Goal: Answer question/provide support

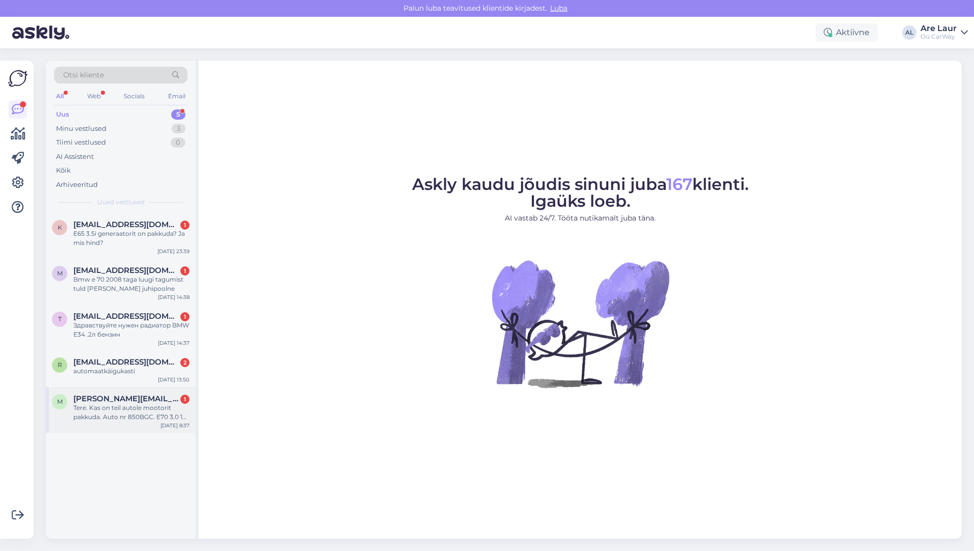
click at [137, 411] on div "Tere. Kas on teil autole mootorit pakkuda. Auto nr 850BGC. E70 3.0 173 kw" at bounding box center [131, 412] width 116 height 18
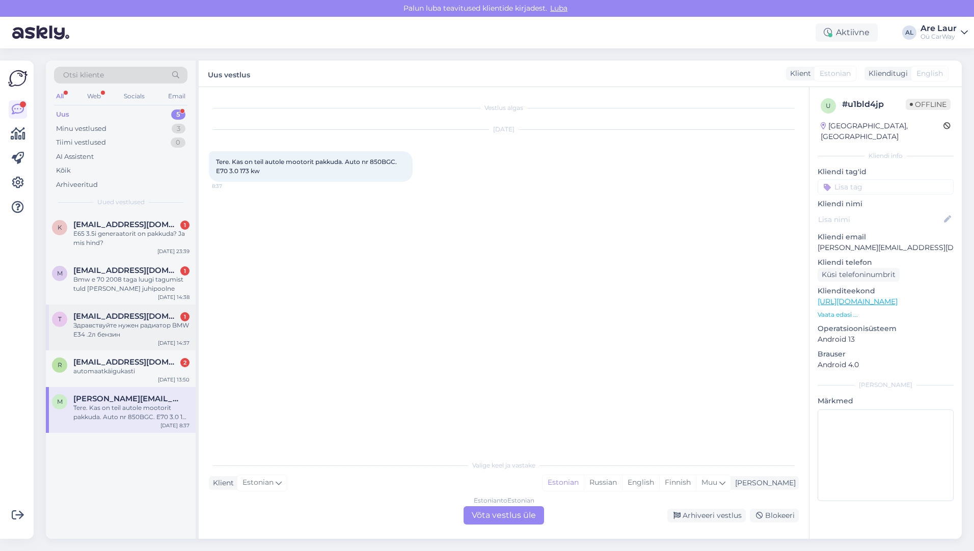
click at [115, 321] on div "Здравствуйте нужен радиатор BMW E34 .2л бензин" at bounding box center [131, 330] width 116 height 18
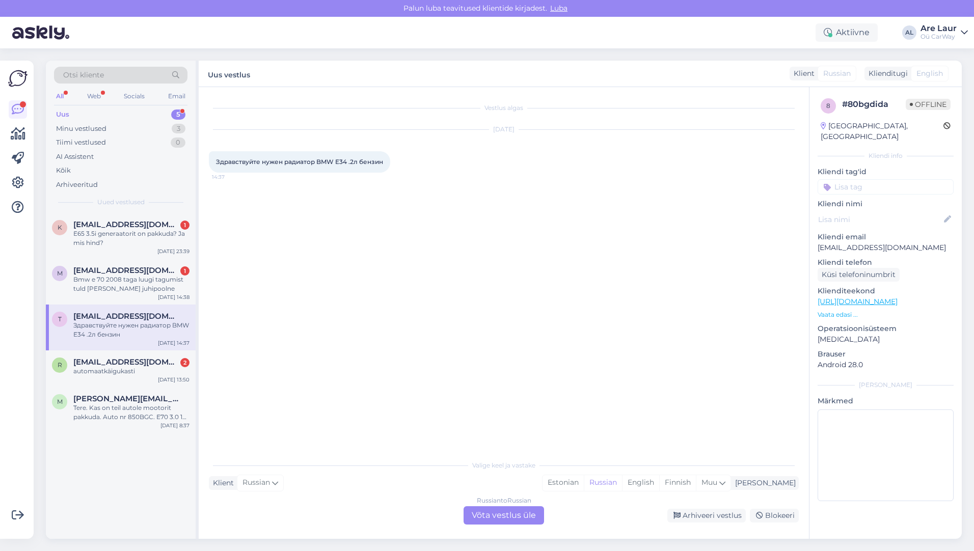
click at [497, 516] on div "Russian to Russian Võta vestlus üle" at bounding box center [503, 515] width 80 height 18
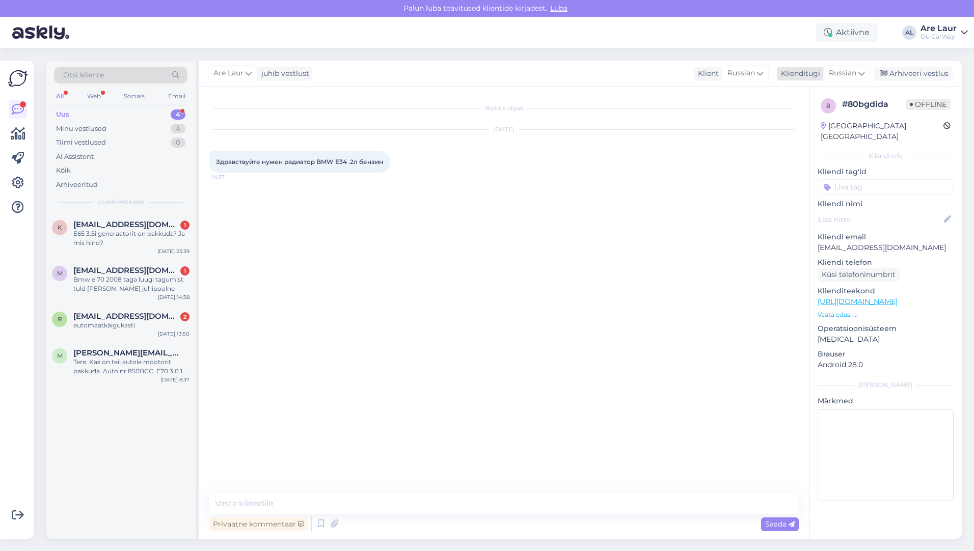
click at [856, 74] on span "Russian" at bounding box center [843, 73] width 28 height 11
type input "eng"
click at [803, 114] on link "English" at bounding box center [823, 119] width 112 height 16
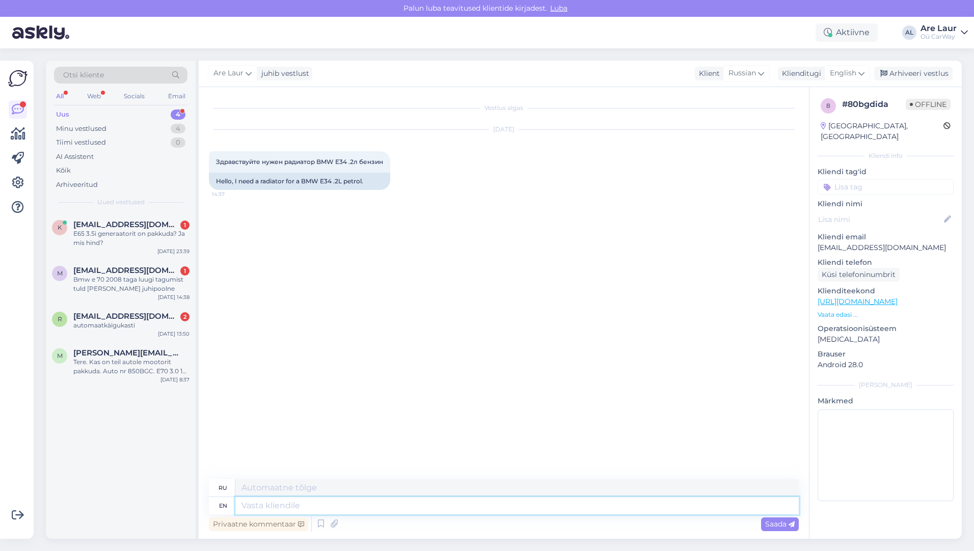
click at [287, 507] on textarea at bounding box center [516, 505] width 563 height 17
type textarea "Hello,"
type textarea "Привет,"
type textarea "Hello, we"
type textarea "Привет, мы"
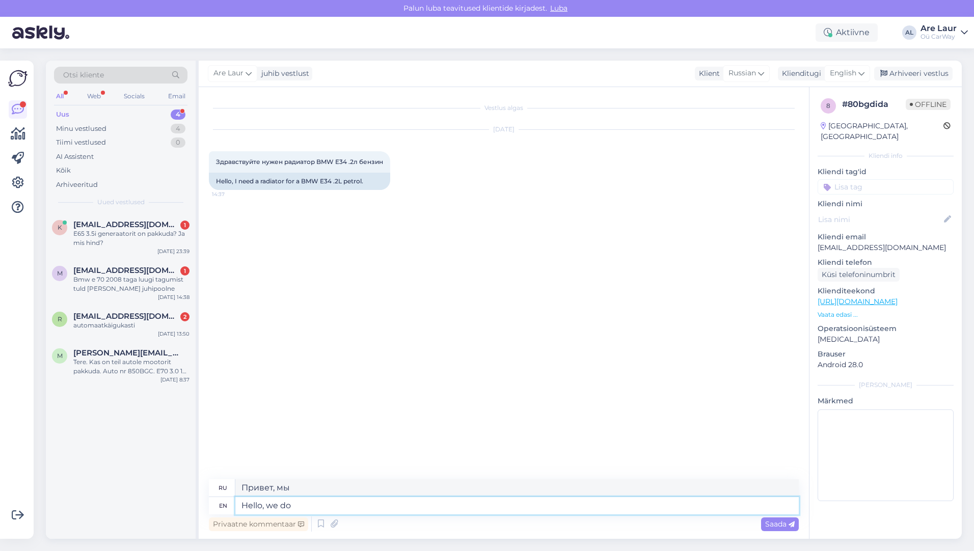
type textarea "Hello, we do n"
type textarea "Привет, мы делаем"
type textarea "Hello, we do not h"
type textarea "Здравствуйте, мы не"
type textarea "Hello, we do not have"
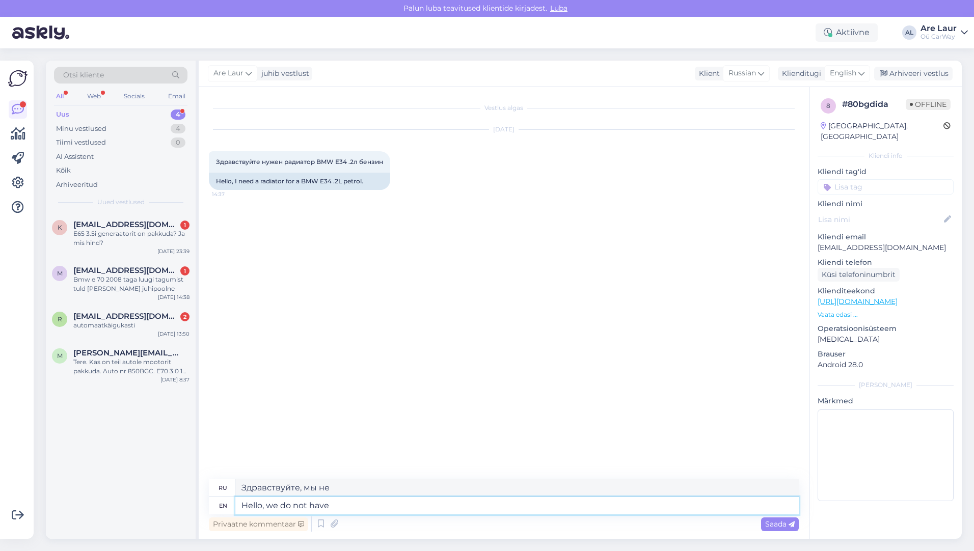
type textarea "Здравствуйте, у нас нет"
type textarea "Hello, we do not have"
type textarea "Здравствуйте, у нас нет о"
type textarea "Hello, we do not have"
type textarea "Здравствуйте, у нас нет"
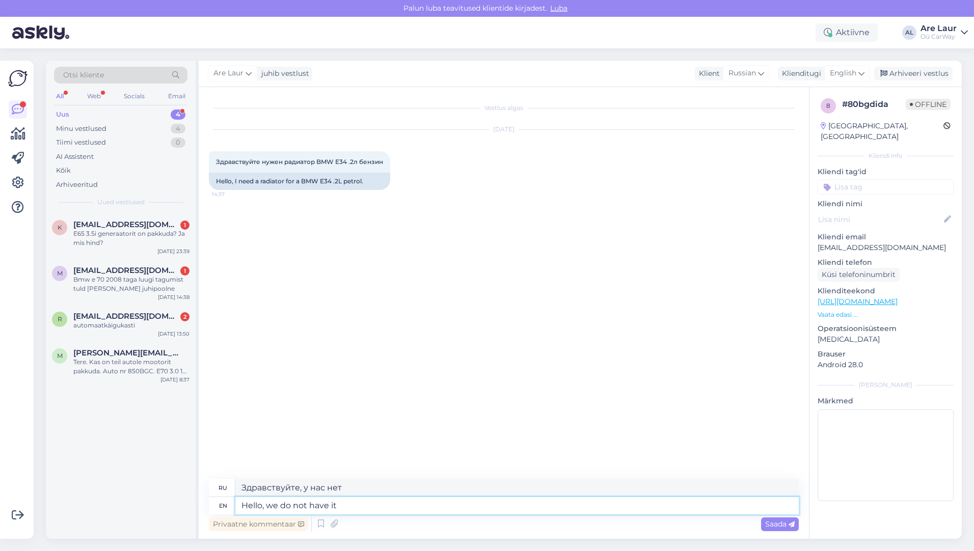
type textarea "Hello, we do not have it"
type textarea "Здравствуйте, у нас его нет."
type textarea "Hello, we do not have it at the moment."
type textarea "Здравствуйте, на данный момент у нас его нет."
type textarea "Hello, we do not have it at the moment."
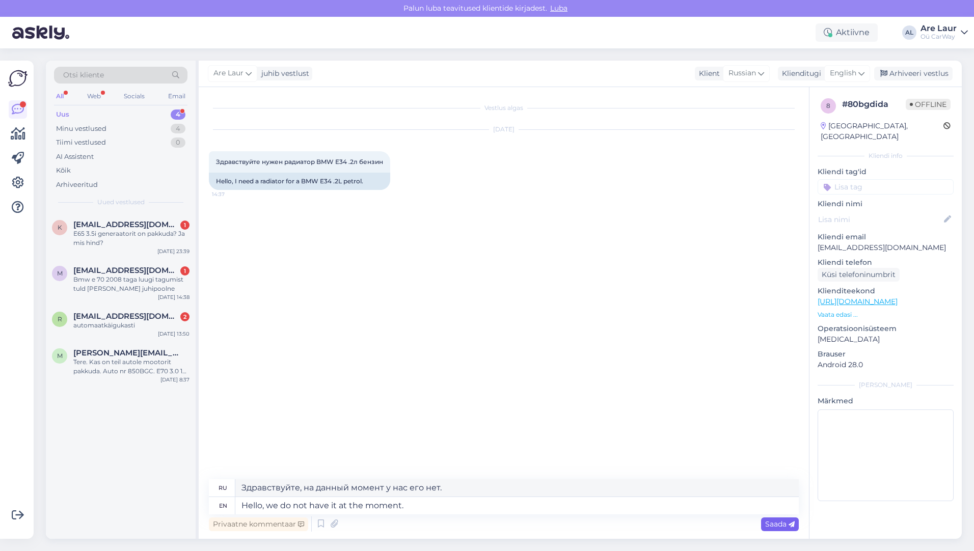
click at [785, 523] on span "Saada" at bounding box center [780, 523] width 30 height 9
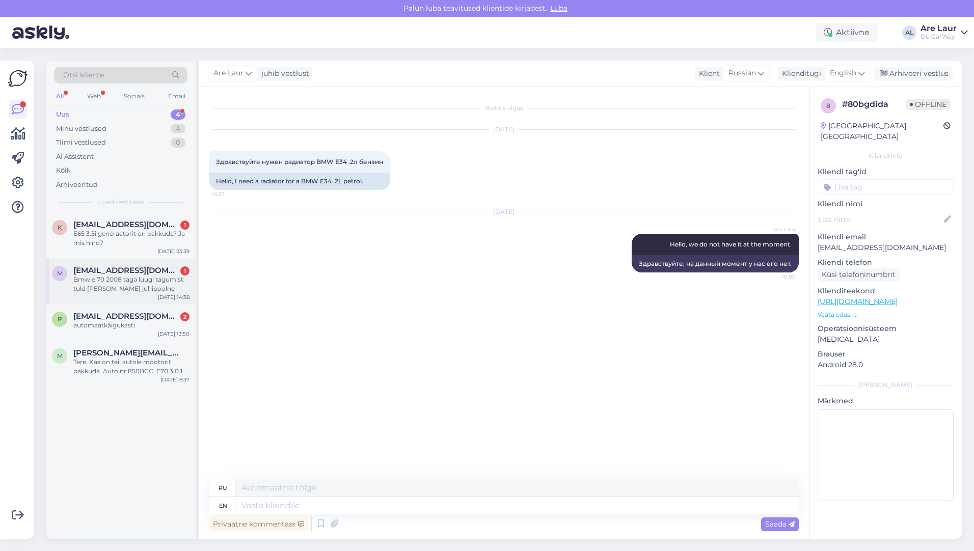
click at [123, 284] on div "Bmw e 70 2008 taga luugi tagumist tuld [PERSON_NAME] juhipoolne" at bounding box center [131, 284] width 116 height 18
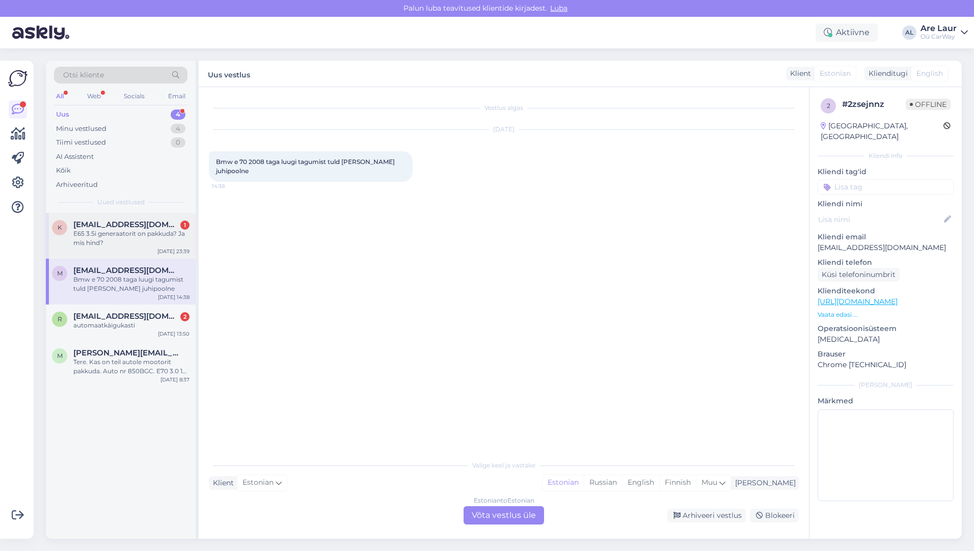
click at [104, 234] on div "E65 3.5i generaatorit on pakkuda? Ja mis hind?" at bounding box center [131, 238] width 116 height 18
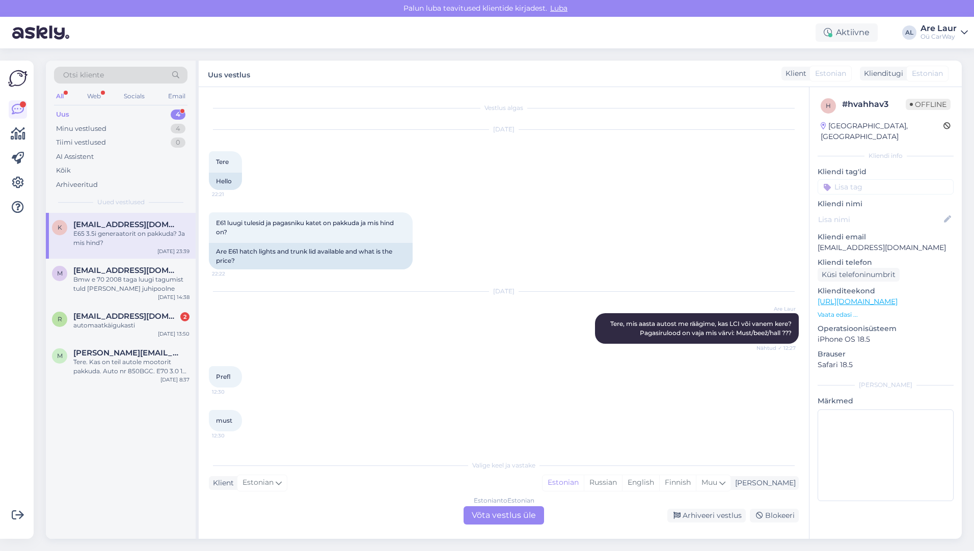
scroll to position [401, 0]
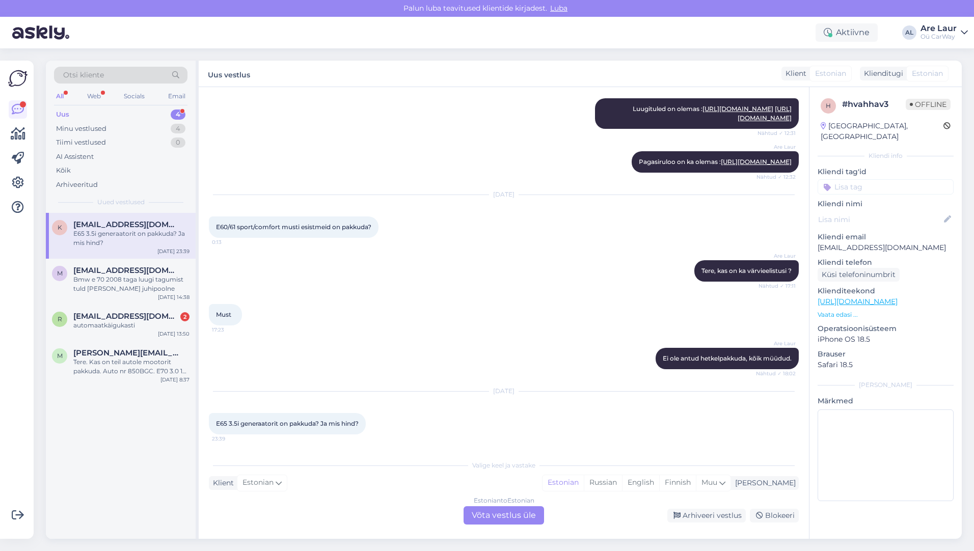
click at [491, 515] on div "Estonian to Estonian Võta vestlus üle" at bounding box center [503, 515] width 80 height 18
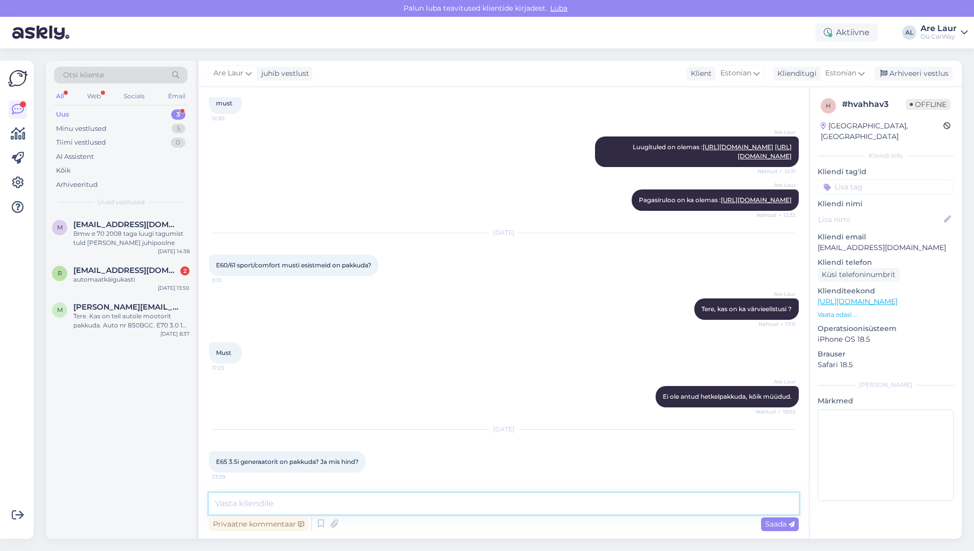
click at [358, 502] on textarea at bounding box center [504, 503] width 590 height 21
type textarea "Tere,"
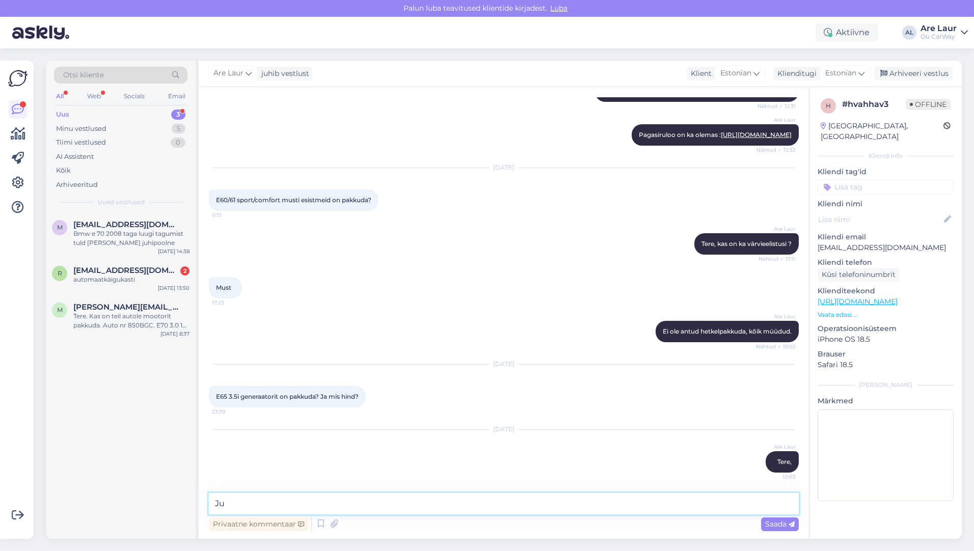
type textarea "J"
type textarea "Ei ole pakkuda seda detaili."
click at [771, 521] on span "Saada" at bounding box center [780, 523] width 30 height 9
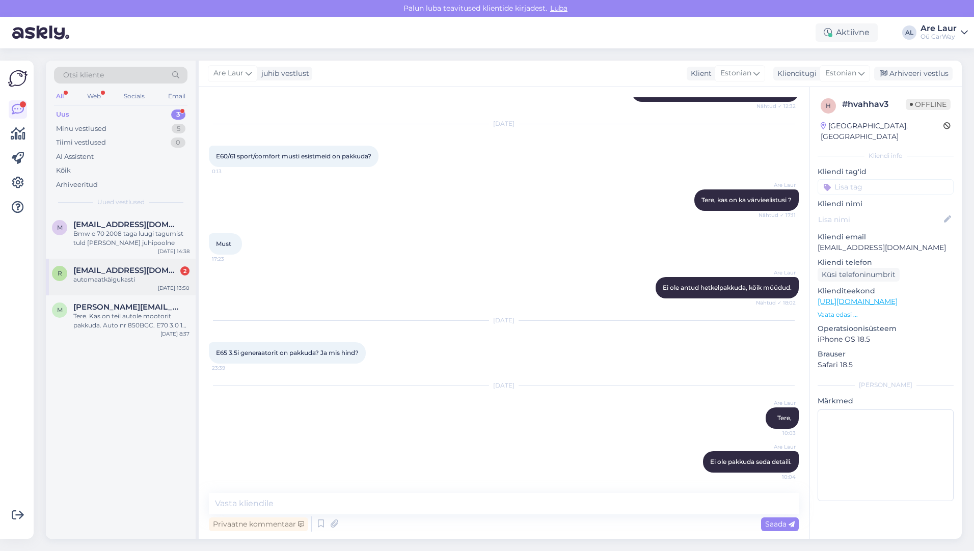
click at [133, 277] on div "automaatkäigukasti" at bounding box center [131, 279] width 116 height 9
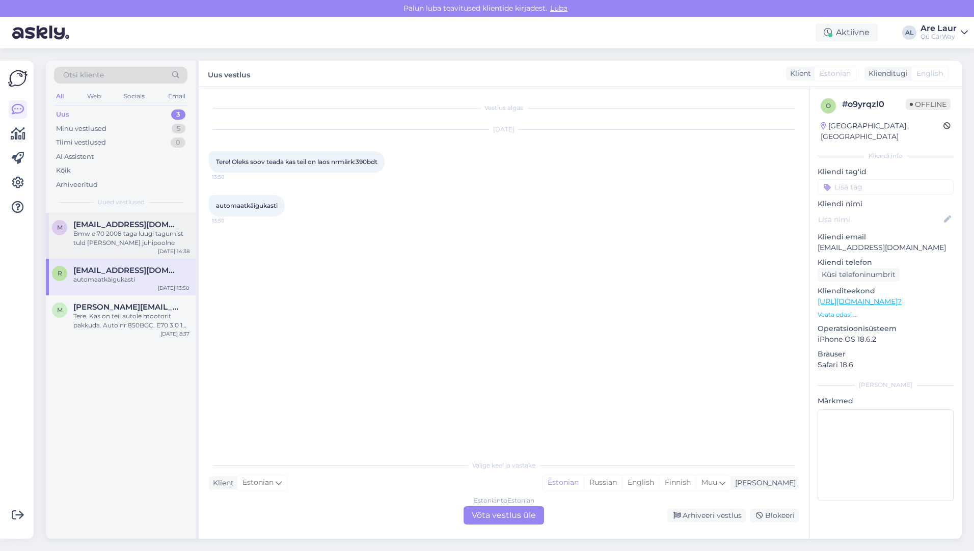
click at [96, 242] on div "Bmw e 70 2008 taga luugi tagumist tuld [PERSON_NAME] juhipoolne" at bounding box center [131, 238] width 116 height 18
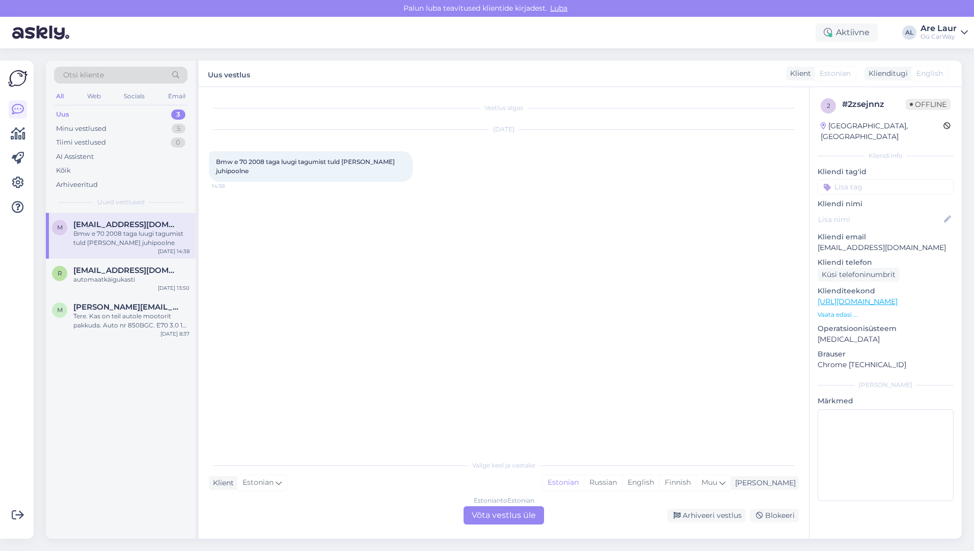
click at [501, 510] on div "Estonian to Estonian Võta vestlus üle" at bounding box center [503, 515] width 80 height 18
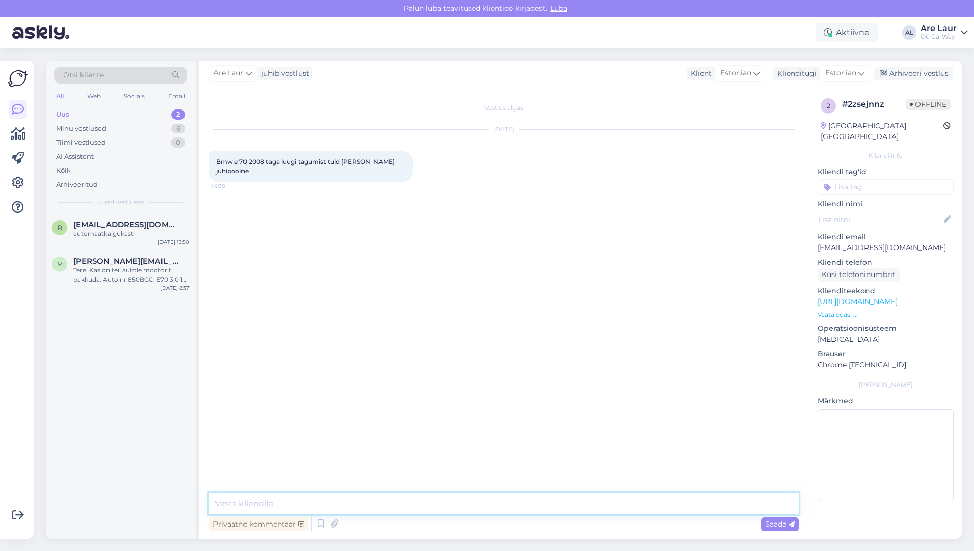
click at [460, 502] on textarea at bounding box center [504, 503] width 590 height 21
type textarea "Tere, Jah on olemas luugituli vasak poolne, vajab maha demonteerimist 85€"
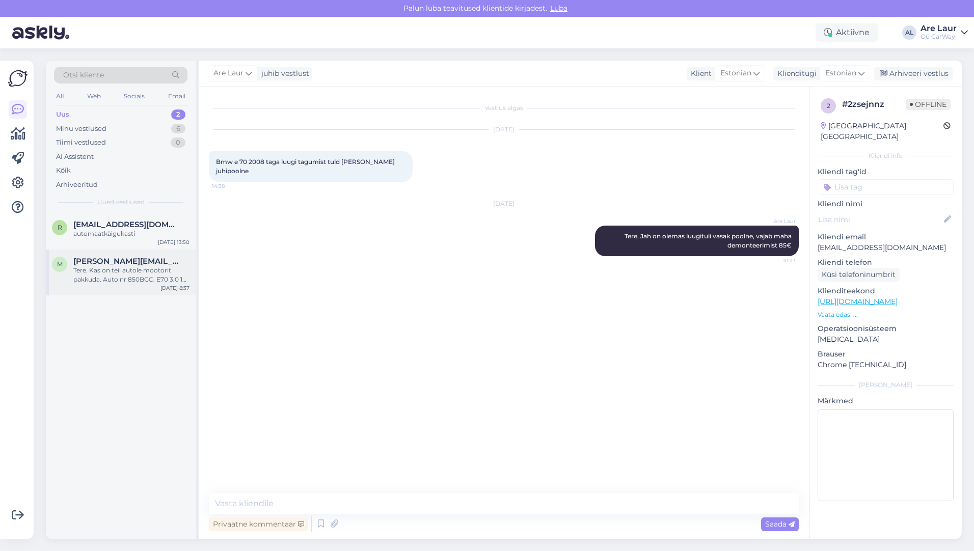
click at [133, 279] on div "Tere. Kas on teil autole mootorit pakkuda. Auto nr 850BGC. E70 3.0 173 kw" at bounding box center [131, 275] width 116 height 18
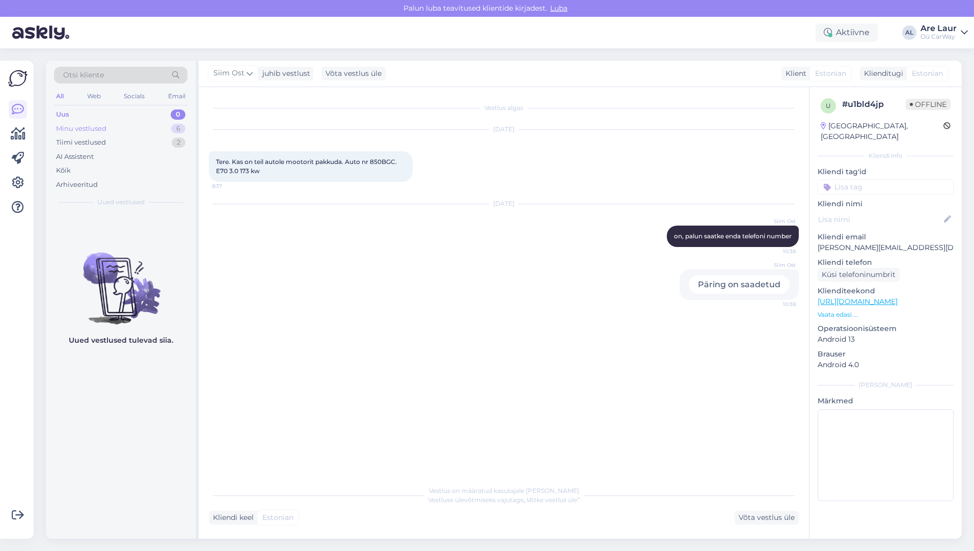
click at [62, 127] on div "Minu vestlused" at bounding box center [81, 129] width 50 height 10
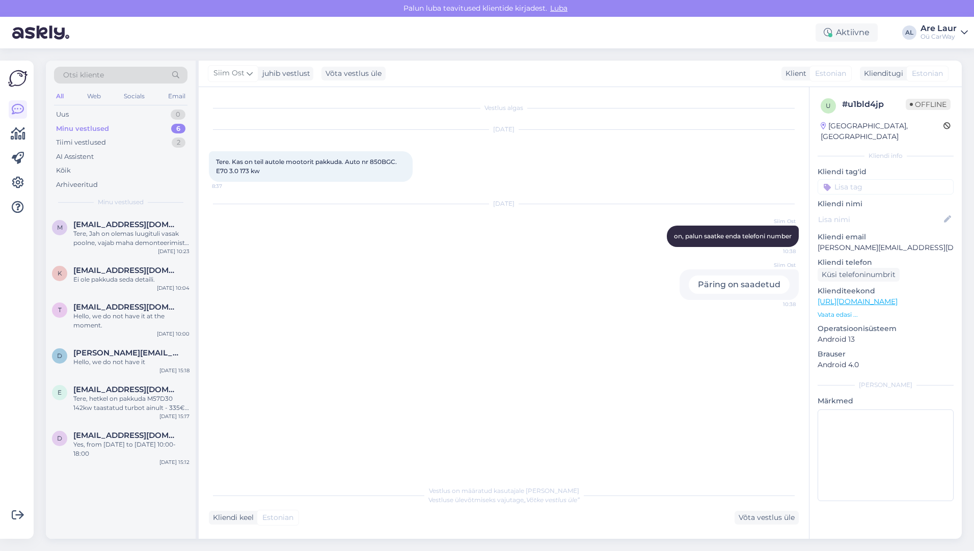
click at [99, 129] on div "Minu vestlused" at bounding box center [82, 129] width 53 height 10
click at [83, 142] on div "Tiimi vestlused" at bounding box center [81, 143] width 50 height 10
